Goal: Go to known website: Go to known website

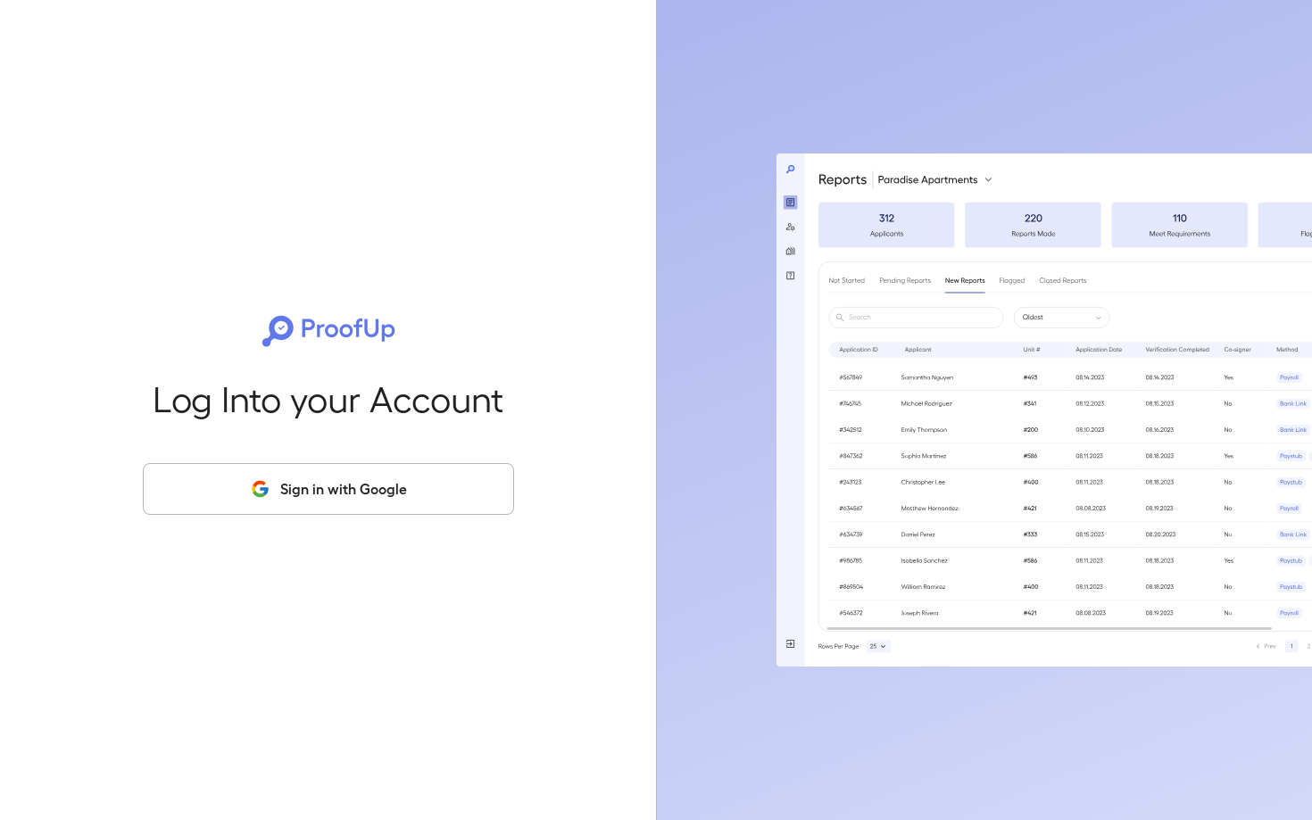
click at [344, 483] on button "Sign in with Google" at bounding box center [328, 489] width 371 height 52
